Goal: Find contact information: Find contact information

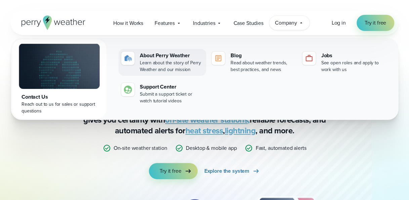
click at [177, 51] on link "About Perry Weather Learn about the story of Perry Weather and our mission" at bounding box center [162, 62] width 88 height 27
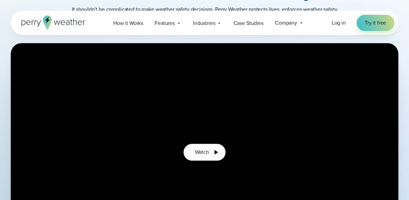
scroll to position [296, 0]
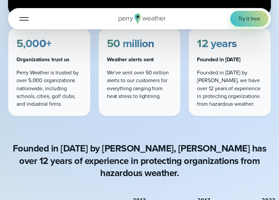
click at [268, 116] on div "5,000+ Organizations trust us Perry Weather is trusted by over 5,000 organizati…" at bounding box center [139, 72] width 263 height 88
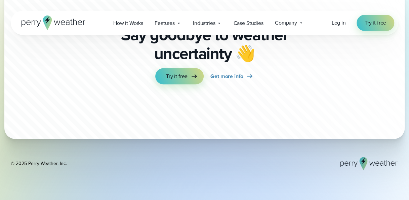
scroll to position [1970, 0]
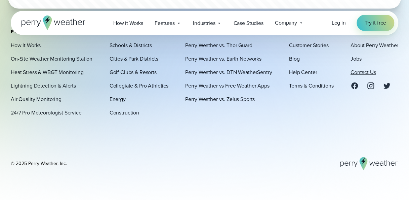
click at [363, 71] on link "Contact Us" at bounding box center [364, 72] width 26 height 8
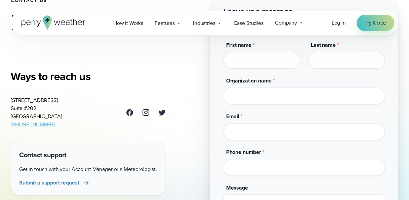
scroll to position [71, 0]
